Goal: Task Accomplishment & Management: Manage account settings

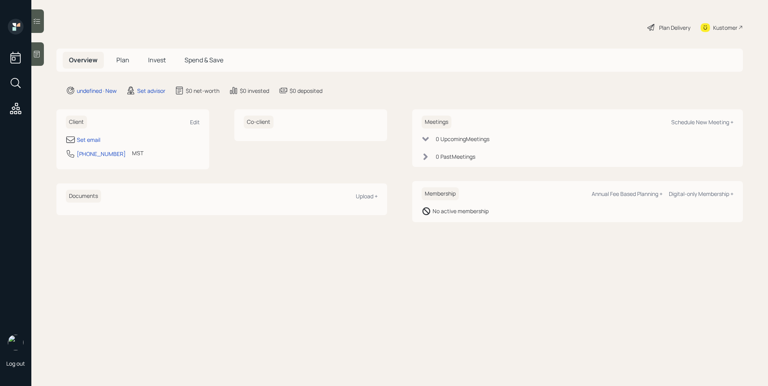
click at [36, 49] on div at bounding box center [37, 54] width 13 height 24
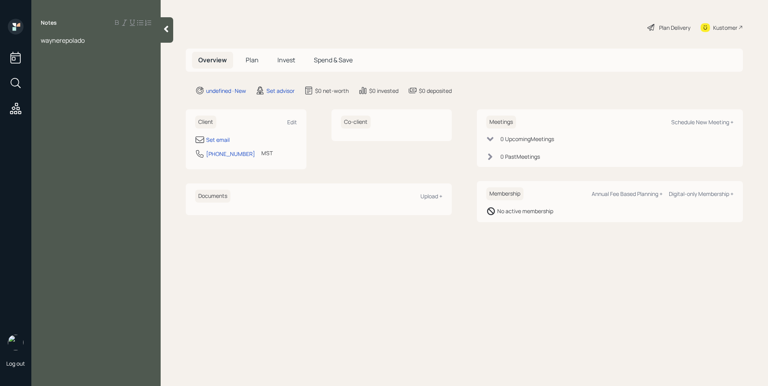
click at [65, 42] on span "waynerepolado" at bounding box center [63, 40] width 44 height 9
click at [82, 43] on span "wayneropolado" at bounding box center [63, 40] width 44 height 9
click at [60, 41] on span "wayneropolato" at bounding box center [62, 40] width 43 height 9
click at [95, 42] on div "[PERSON_NAME]" at bounding box center [96, 40] width 110 height 9
click at [62, 40] on span "[PERSON_NAME] [PERSON_NAME][EMAIL_ADDRESS][DOMAIN_NAME]" at bounding box center [93, 44] width 105 height 17
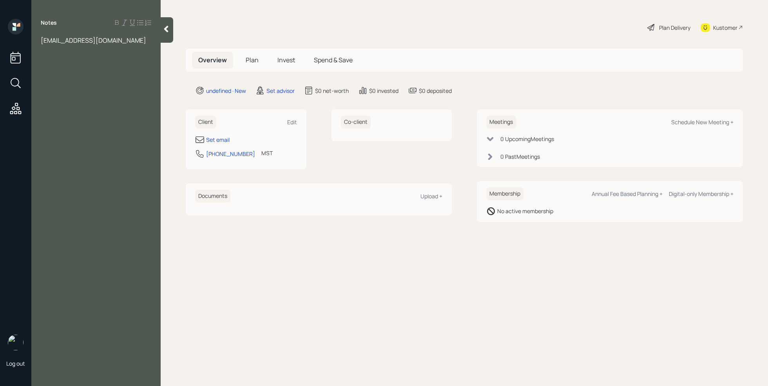
click at [148, 39] on div "[EMAIL_ADDRESS][DOMAIN_NAME]" at bounding box center [96, 40] width 110 height 9
click at [103, 223] on div "Notes [EMAIL_ADDRESS][DOMAIN_NAME] said he was transferring to us and would be …" at bounding box center [95, 198] width 129 height 358
click at [226, 141] on div "Set email" at bounding box center [218, 140] width 24 height 8
select select "America/[GEOGRAPHIC_DATA]"
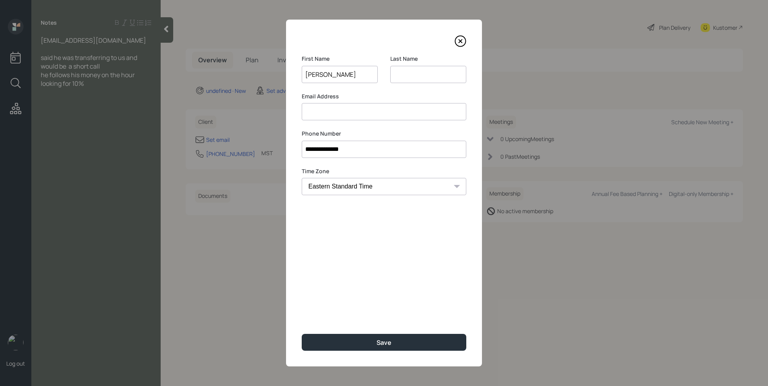
type input "[PERSON_NAME]"
click at [419, 69] on input at bounding box center [428, 74] width 76 height 17
click at [333, 113] on input at bounding box center [384, 111] width 165 height 17
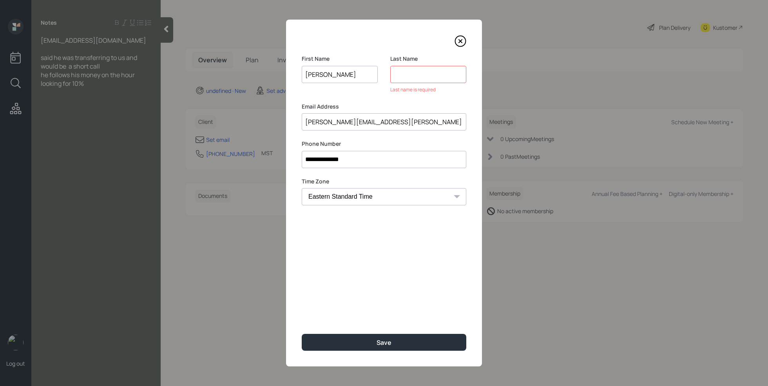
type input "[PERSON_NAME][EMAIL_ADDRESS][PERSON_NAME][DOMAIN_NAME]"
click at [407, 69] on input at bounding box center [428, 74] width 76 height 17
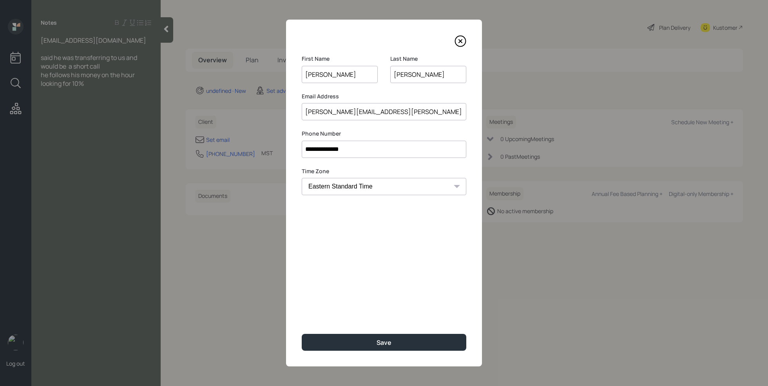
click at [396, 72] on input "[PERSON_NAME]" at bounding box center [428, 74] width 76 height 17
type input "[PERSON_NAME]"
click at [355, 272] on div "**********" at bounding box center [384, 193] width 196 height 347
click at [377, 343] on div "Save" at bounding box center [383, 342] width 15 height 9
